Goal: Task Accomplishment & Management: Use online tool/utility

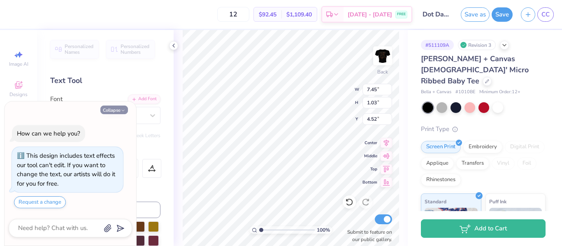
click at [121, 109] on icon "button" at bounding box center [122, 110] width 5 height 5
type textarea "x"
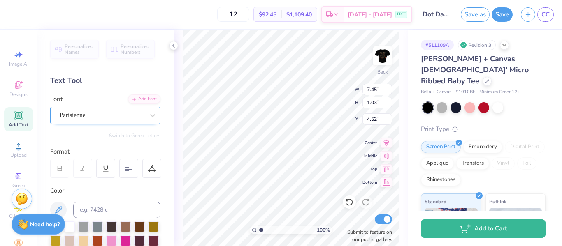
click at [116, 114] on div "Parisienne" at bounding box center [102, 115] width 86 height 13
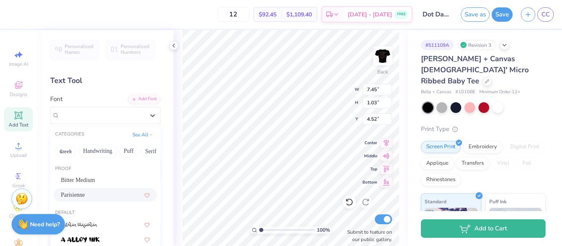
click at [83, 191] on span "Parisienne" at bounding box center [73, 195] width 24 height 9
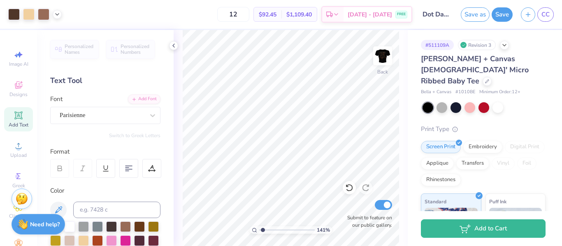
type input "1.41"
type textarea "x"
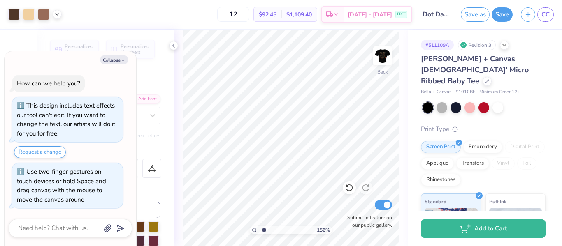
type input "1.56"
click at [264, 230] on input "range" at bounding box center [287, 230] width 56 height 7
click at [380, 59] on img at bounding box center [382, 55] width 33 height 33
type textarea "x"
type input "1"
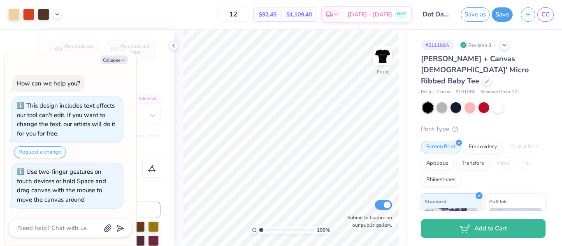
click at [260, 229] on input "range" at bounding box center [287, 230] width 56 height 7
click at [172, 47] on icon at bounding box center [173, 45] width 7 height 7
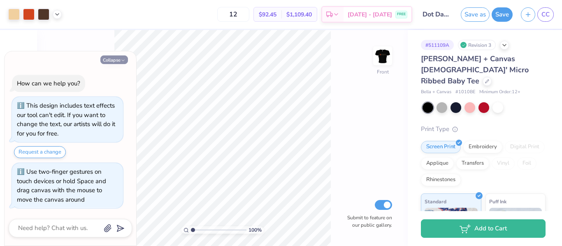
click at [116, 58] on button "Collapse" at bounding box center [114, 60] width 28 height 9
type textarea "x"
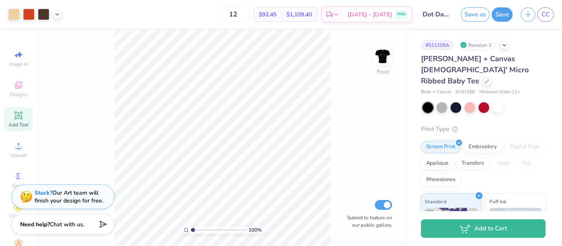
scroll to position [36, 0]
click at [249, 15] on input "12" at bounding box center [233, 14] width 32 height 15
type input "1"
type input "50"
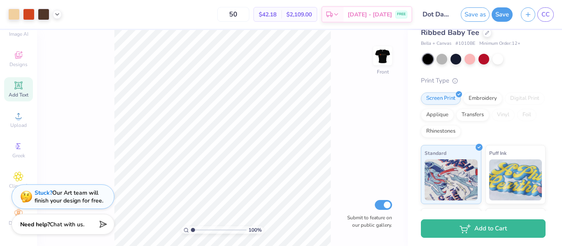
scroll to position [0, 0]
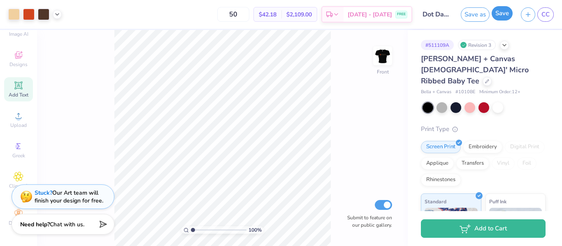
click at [498, 12] on button "Save" at bounding box center [501, 13] width 21 height 14
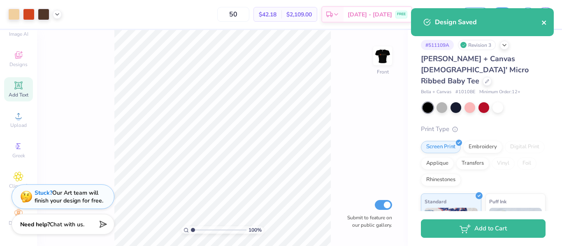
click at [542, 22] on icon "close" at bounding box center [544, 22] width 6 height 7
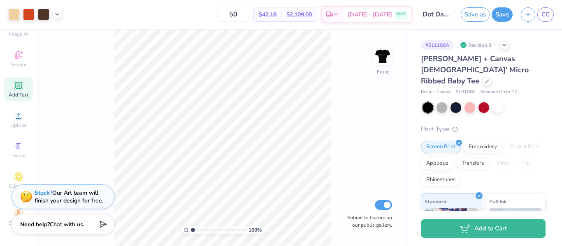
click at [541, 19] on div "Design Saved" at bounding box center [482, 25] width 146 height 37
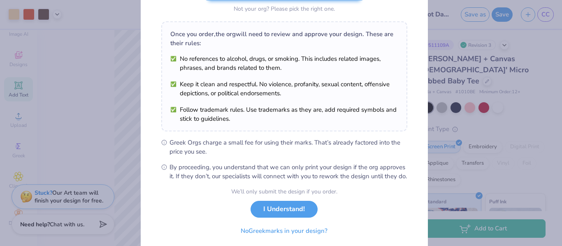
scroll to position [114, 0]
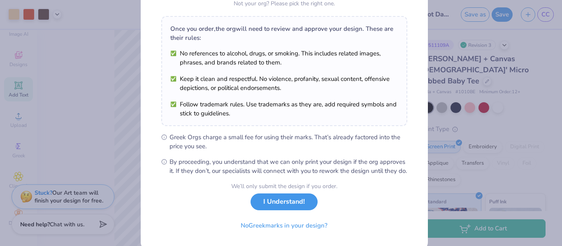
click at [292, 211] on button "I Understand!" at bounding box center [283, 202] width 67 height 17
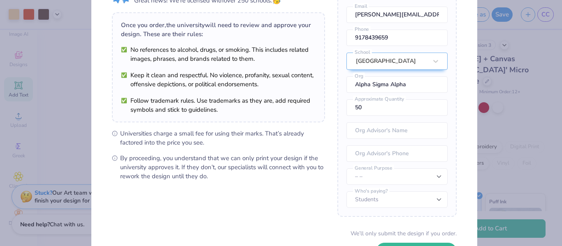
scroll to position [51, 0]
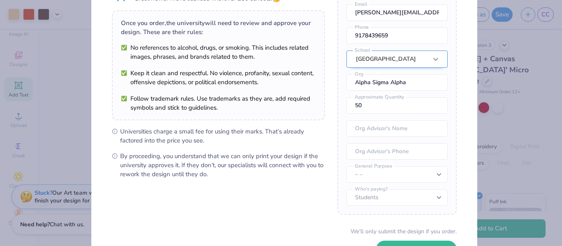
click at [423, 60] on div "Once you place your order, we’ll need this info to get their approval: [PERSON_…" at bounding box center [396, 96] width 119 height 238
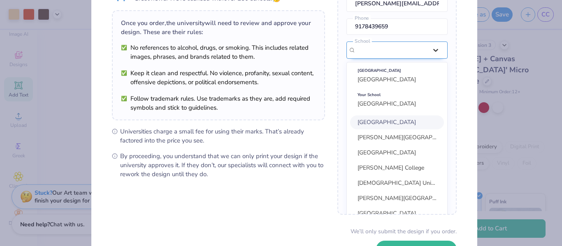
scroll to position [19, 0]
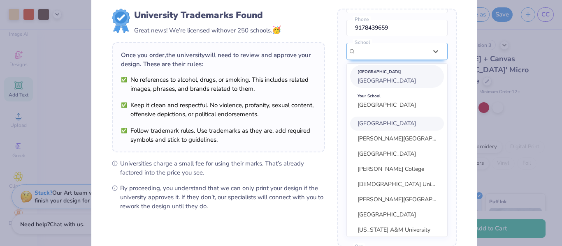
click at [395, 85] on span "[GEOGRAPHIC_DATA]" at bounding box center [386, 81] width 58 height 8
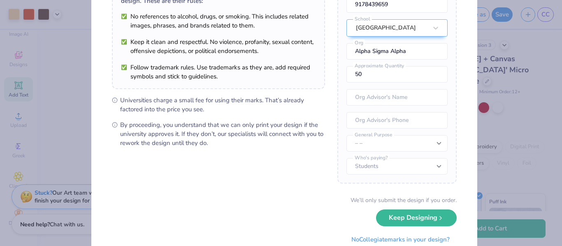
scroll to position [112, 0]
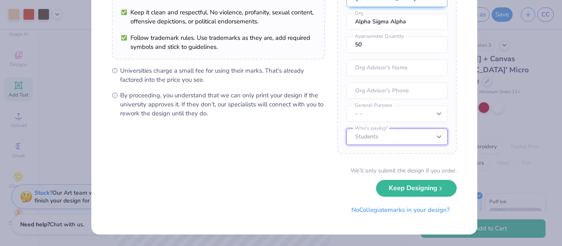
click at [388, 131] on select "Students University" at bounding box center [396, 137] width 101 height 16
click at [346, 129] on select "Students University" at bounding box center [396, 137] width 101 height 16
click at [373, 207] on button "No Collegiate marks in your design?" at bounding box center [400, 208] width 112 height 17
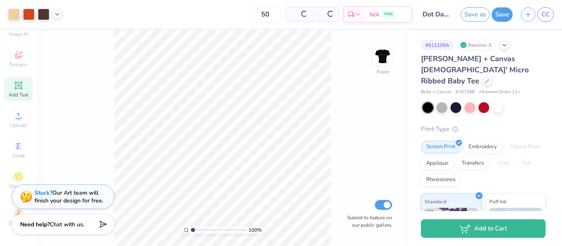
scroll to position [18, 0]
click at [547, 13] on span "CC" at bounding box center [545, 14] width 8 height 9
